Goal: Information Seeking & Learning: Learn about a topic

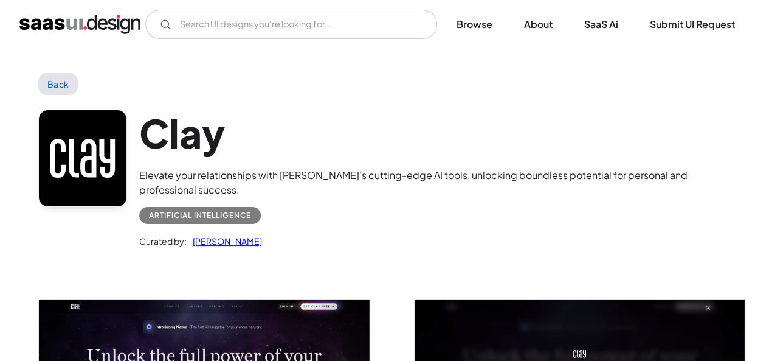
click at [251, 218] on div "Artificial Intelligence" at bounding box center [200, 215] width 102 height 15
drag, startPoint x: 156, startPoint y: 217, endPoint x: 281, endPoint y: 209, distance: 124.9
click at [281, 209] on div "Artificial Intelligence" at bounding box center [435, 210] width 592 height 27
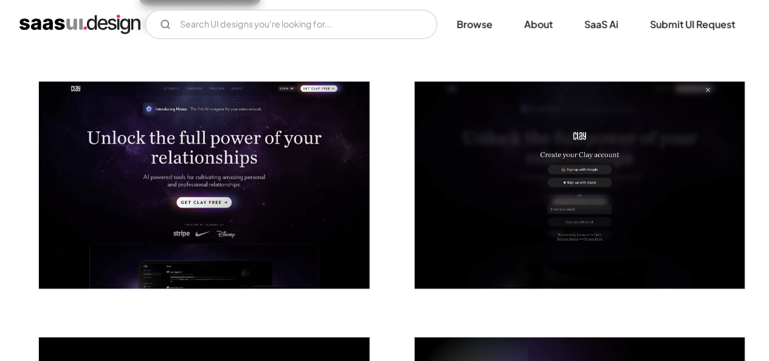
scroll to position [217, 0]
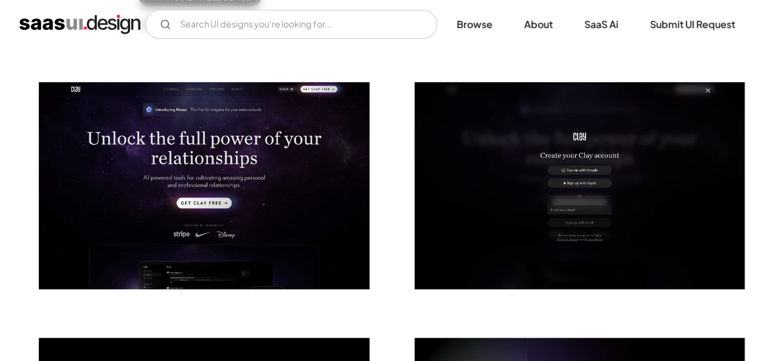
click at [281, 209] on img "open lightbox" at bounding box center [204, 185] width 330 height 206
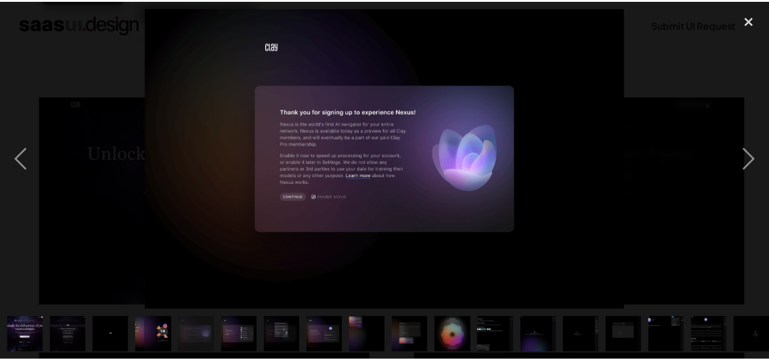
scroll to position [0, 0]
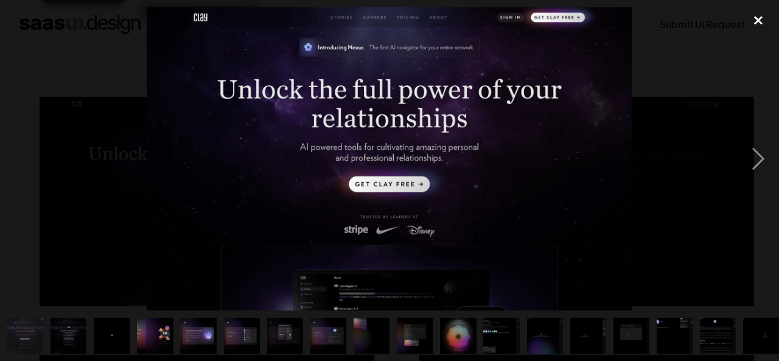
click at [757, 19] on div "close lightbox" at bounding box center [757, 20] width 41 height 27
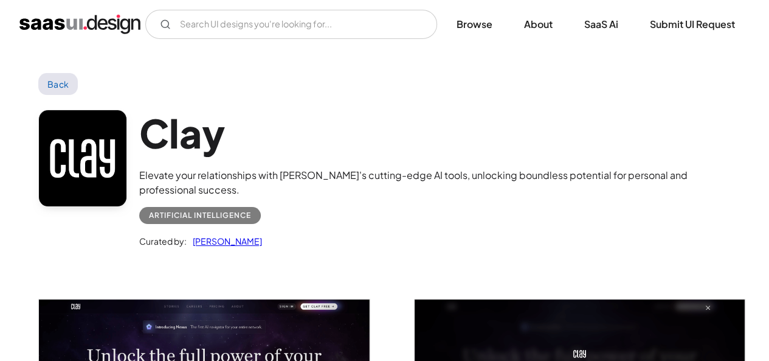
click at [64, 148] on link at bounding box center [82, 157] width 89 height 97
click at [277, 131] on h1 "Clay" at bounding box center [435, 132] width 592 height 47
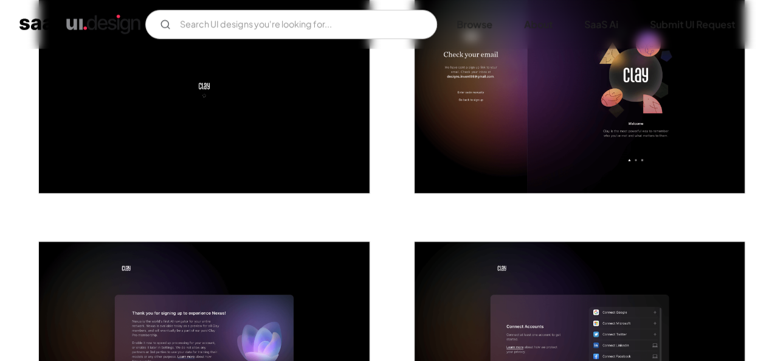
scroll to position [575, 0]
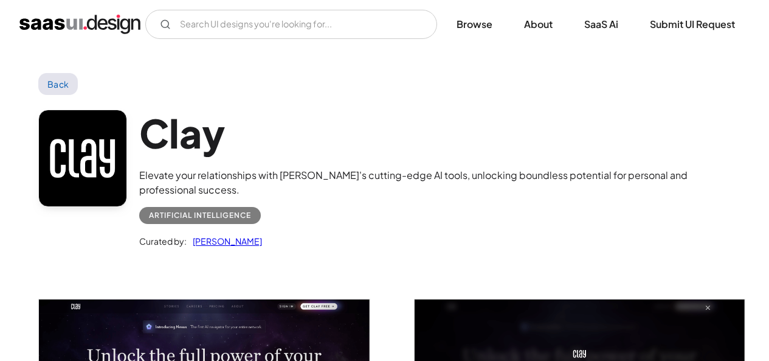
scroll to position [575, 0]
